Goal: Find specific page/section: Find specific page/section

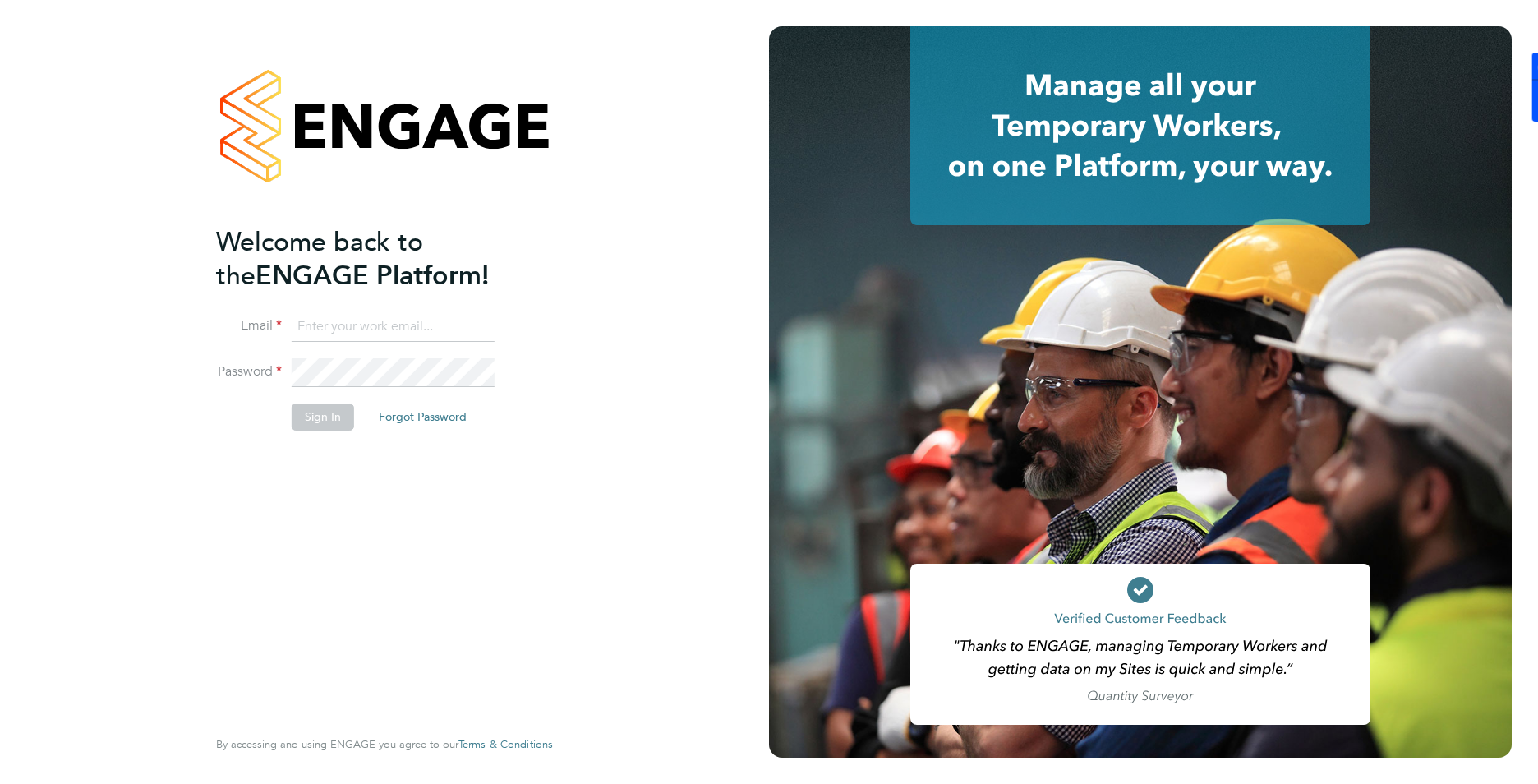
type input "charlie@ivyresourcegroup.com"
click at [314, 410] on button "Sign In" at bounding box center [323, 416] width 62 height 27
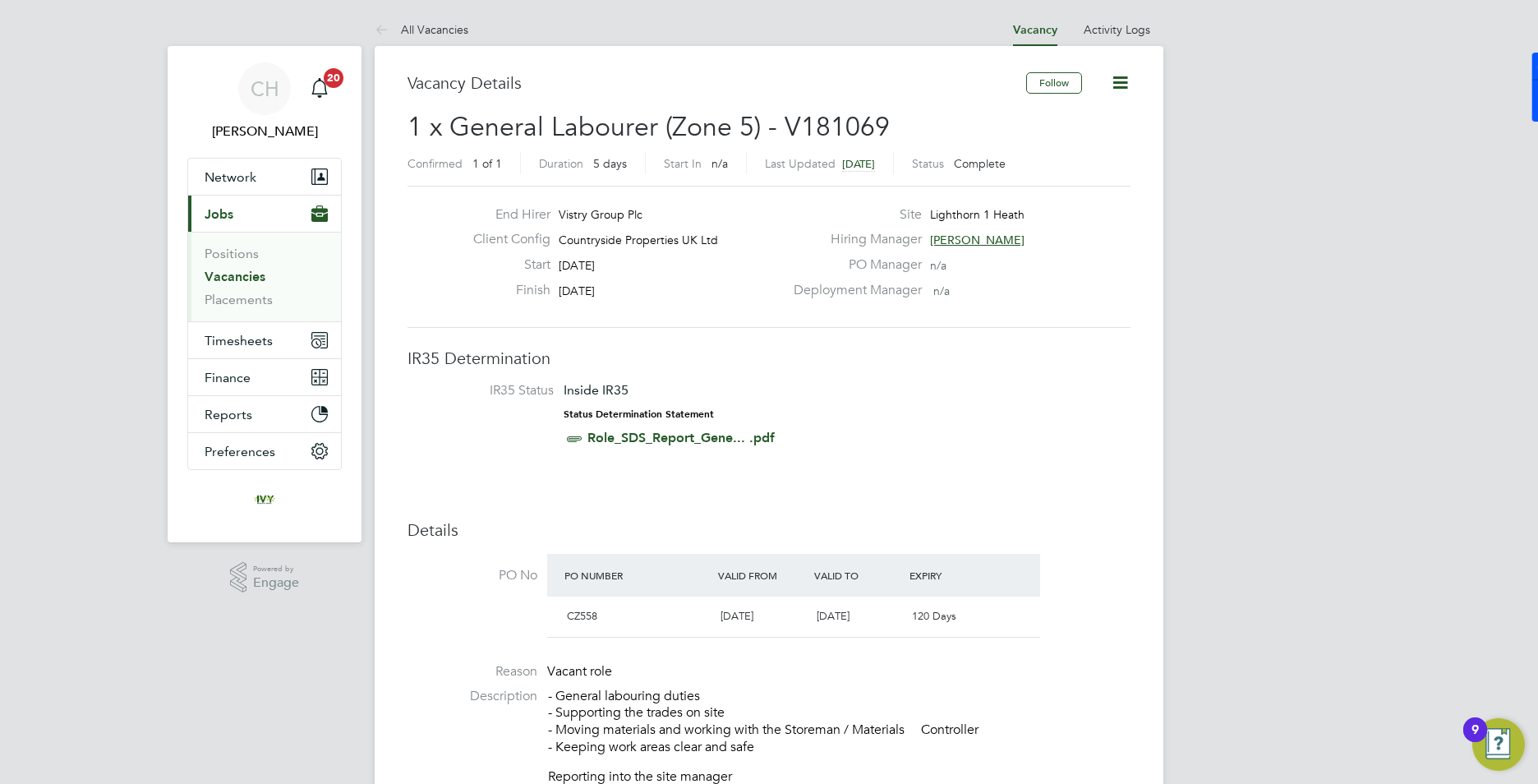
click at [241, 272] on link "Vacancies" at bounding box center [235, 276] width 60 height 16
